Goal: Transaction & Acquisition: Obtain resource

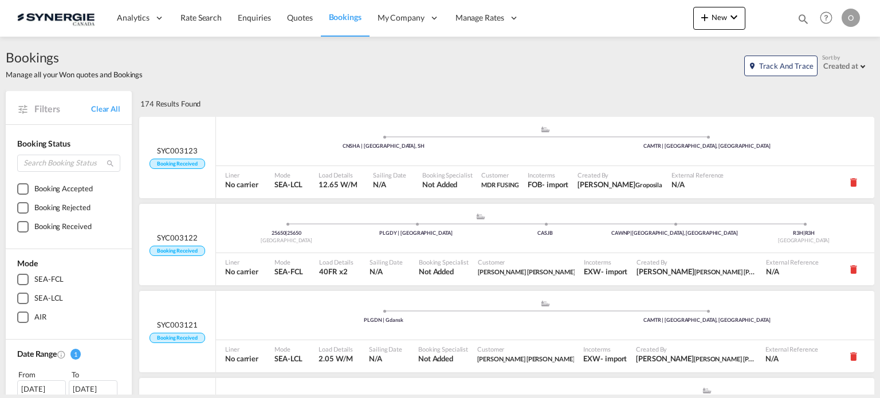
click at [804, 19] on md-icon "icon-magnify" at bounding box center [803, 19] width 13 height 13
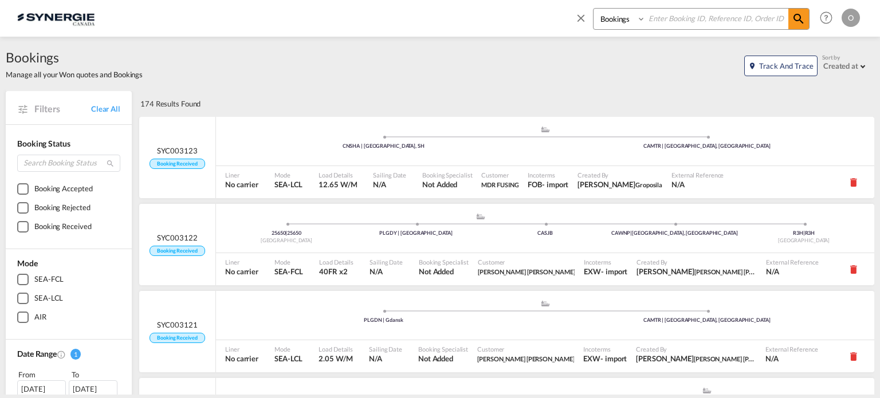
click at [637, 18] on select "Bookings Quotes Enquiries" at bounding box center [621, 19] width 54 height 21
select select "Quotes"
click at [594, 9] on select "Bookings Quotes Enquiries" at bounding box center [621, 19] width 54 height 21
paste input "SYC000013883"
type input "SYC000013883"
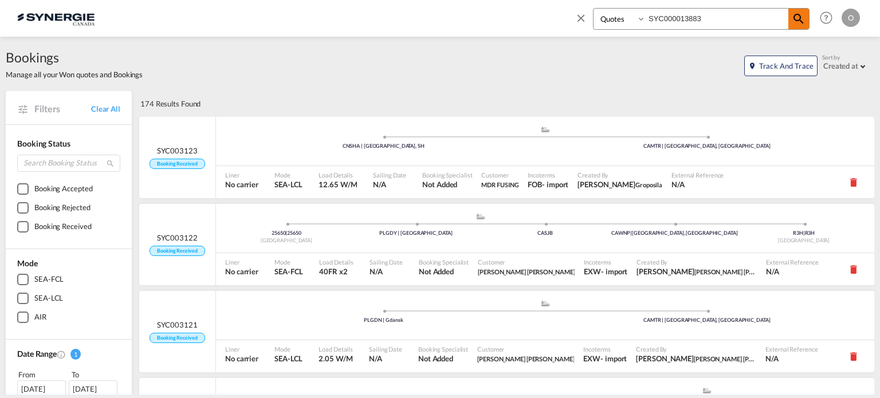
click at [796, 14] on md-icon "icon-magnify" at bounding box center [799, 19] width 14 height 14
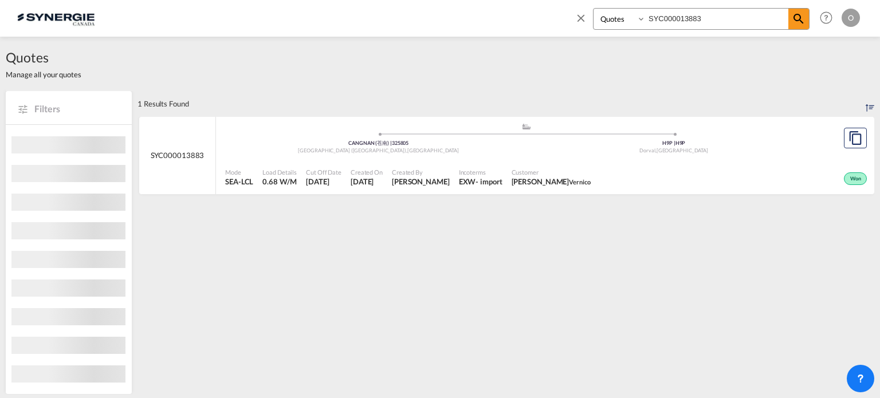
click at [568, 174] on div "Customer Luc Lacroix Vernico" at bounding box center [551, 177] width 88 height 29
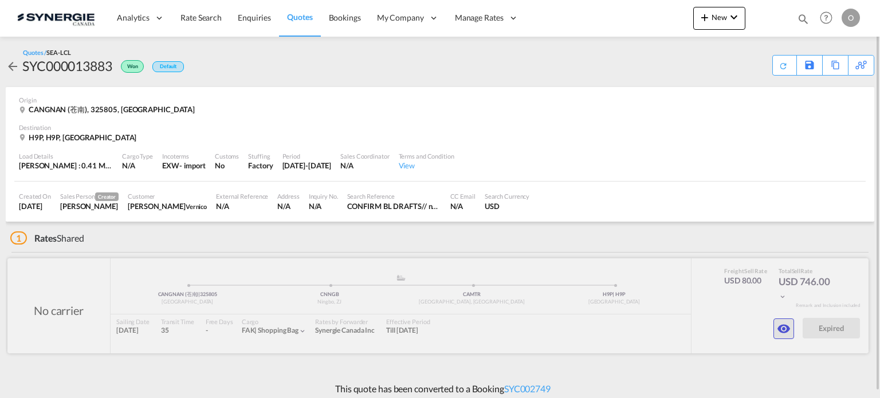
click at [779, 329] on md-icon "icon-eye" at bounding box center [784, 329] width 14 height 14
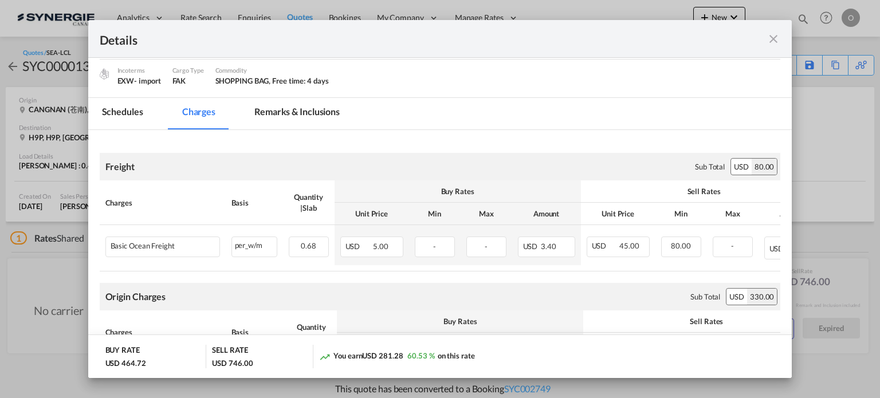
scroll to position [287, 0]
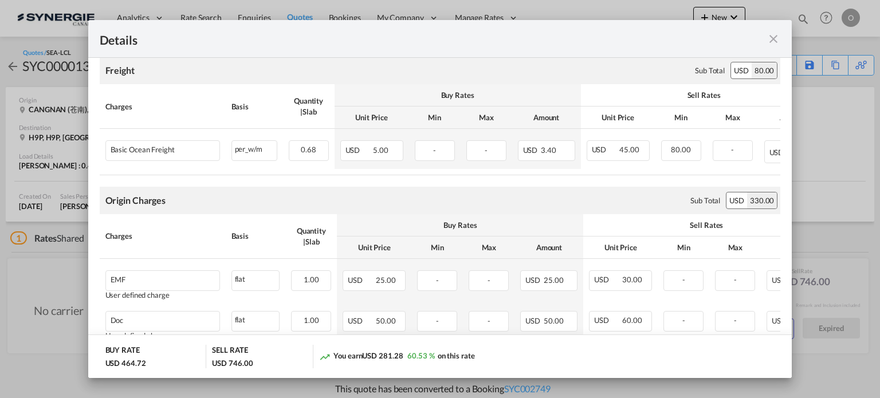
click at [775, 40] on md-icon "icon-close fg-AAA8AD m-0 cursor" at bounding box center [774, 39] width 14 height 14
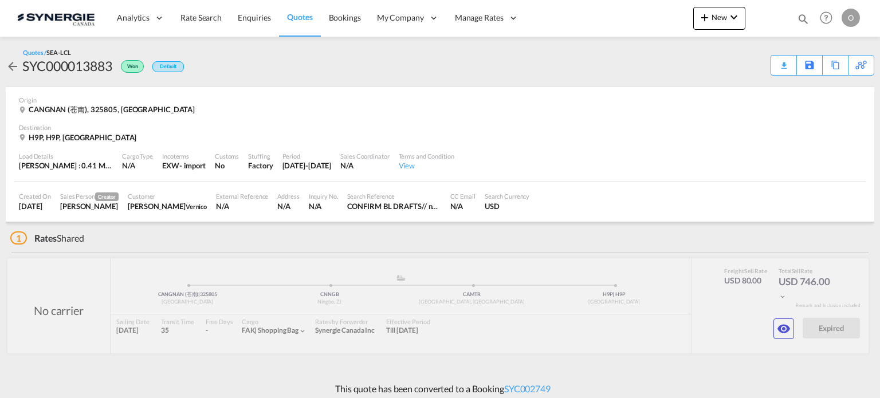
click at [0, 0] on div "Download Quote" at bounding box center [0, 0] width 0 height 0
